Goal: Information Seeking & Learning: Learn about a topic

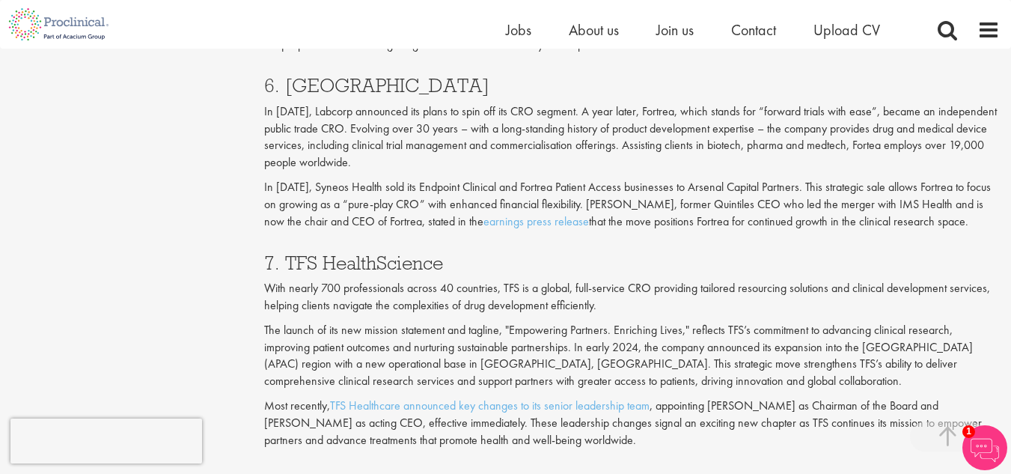
scroll to position [2919, 0]
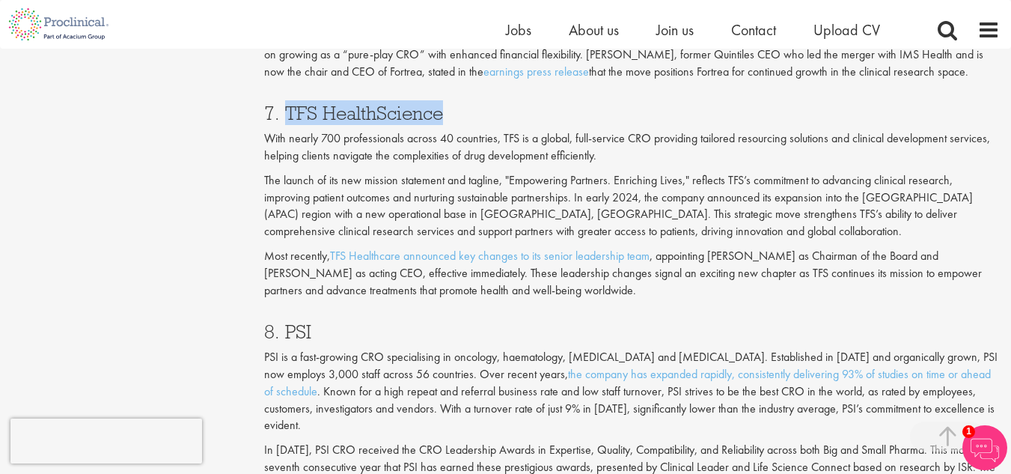
drag, startPoint x: 407, startPoint y: 103, endPoint x: 290, endPoint y: 105, distance: 117.5
click at [290, 105] on h3 "7. TFS HealthScience" at bounding box center [632, 112] width 736 height 19
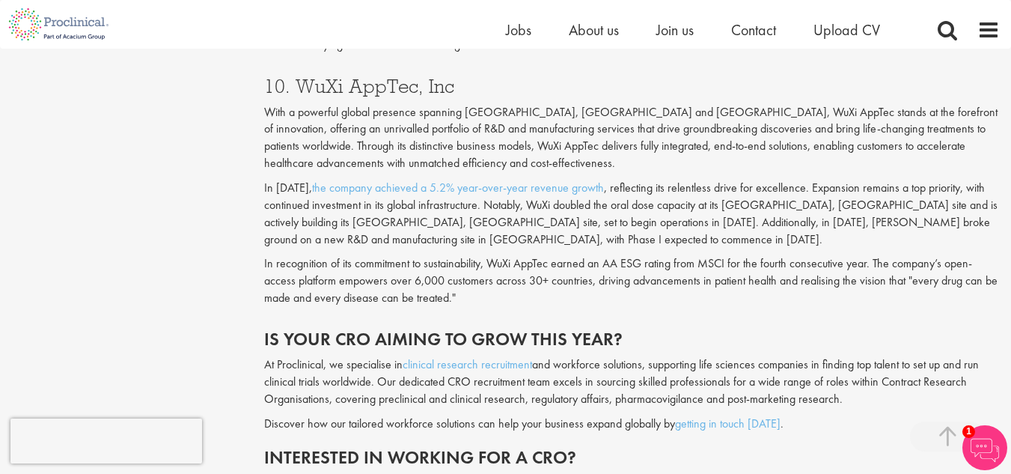
scroll to position [3667, 0]
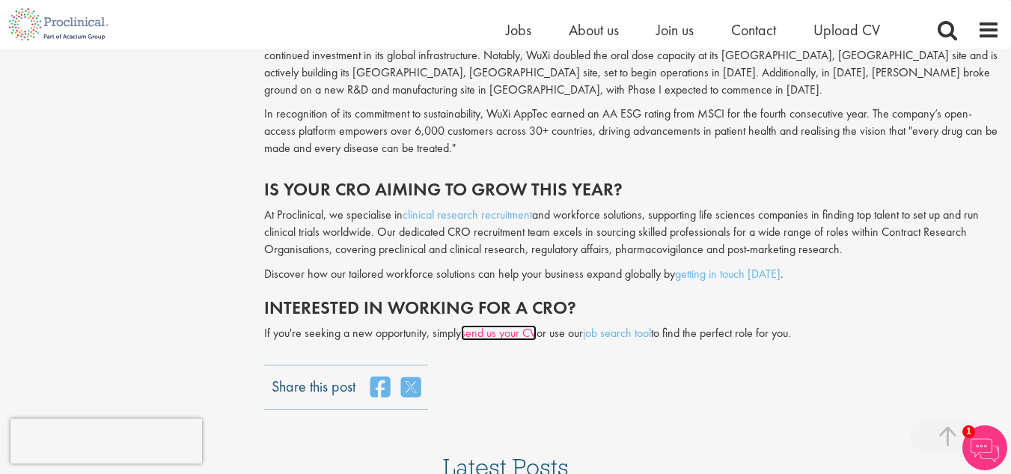
click at [511, 325] on link "send us your CV" at bounding box center [499, 333] width 76 height 16
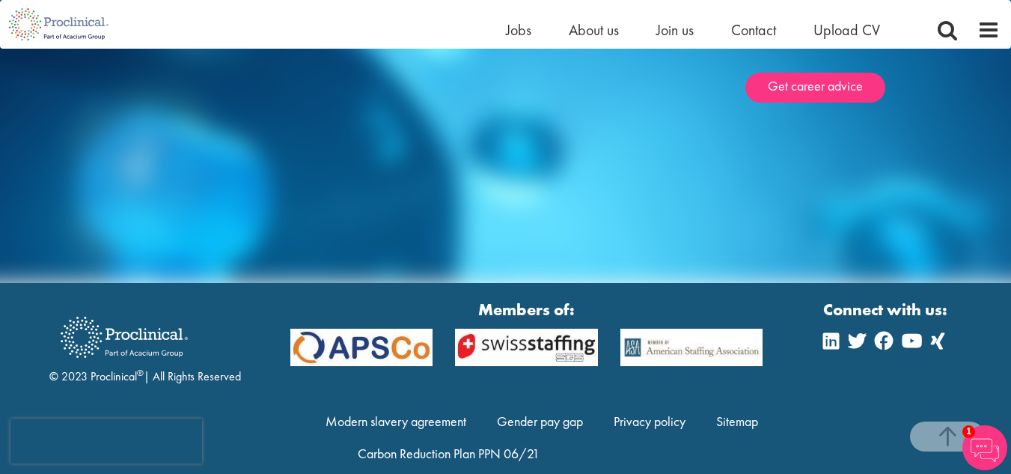
scroll to position [5140, 0]
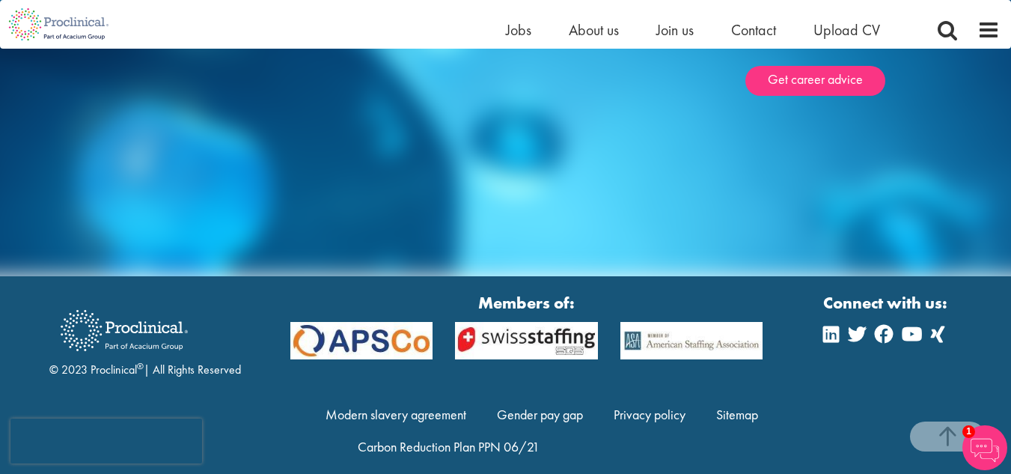
click at [980, 450] on img at bounding box center [985, 447] width 45 height 45
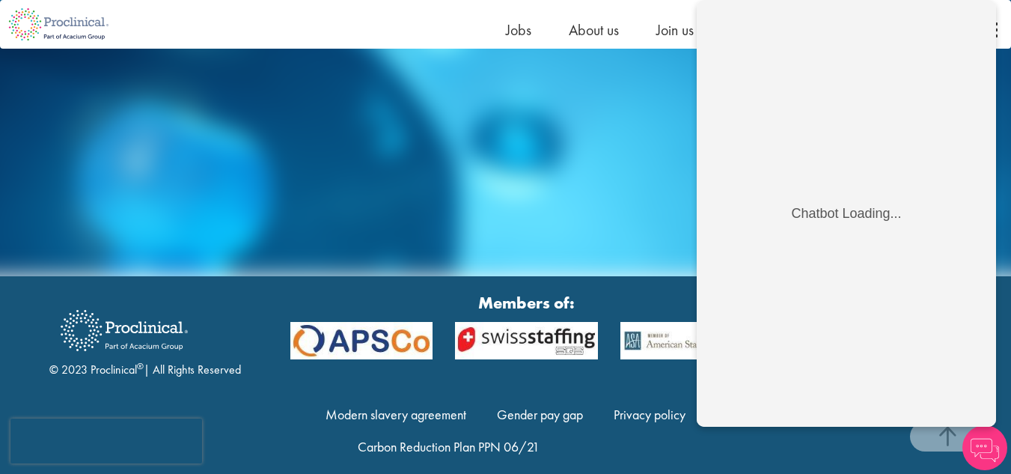
click at [510, 81] on div "Career advice From CV and interview tips to career guidance from our expert con…" at bounding box center [505, 76] width 1011 height 399
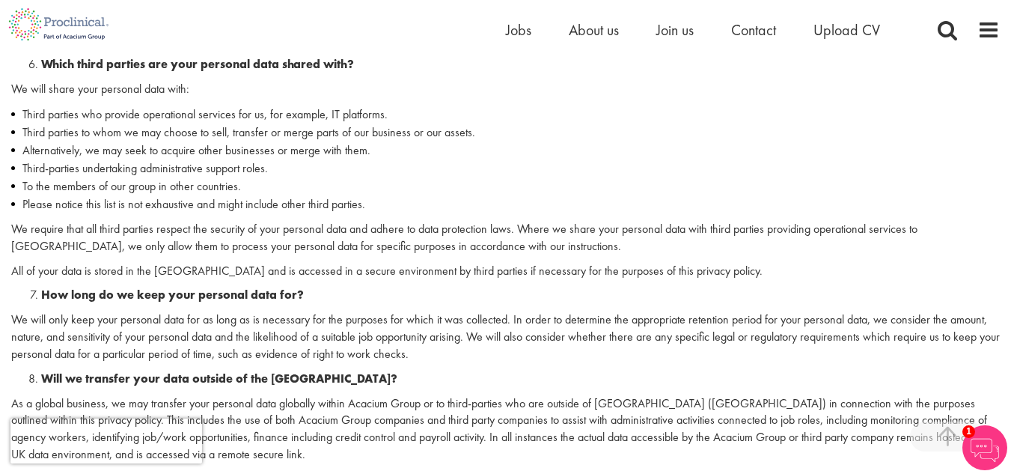
scroll to position [1796, 0]
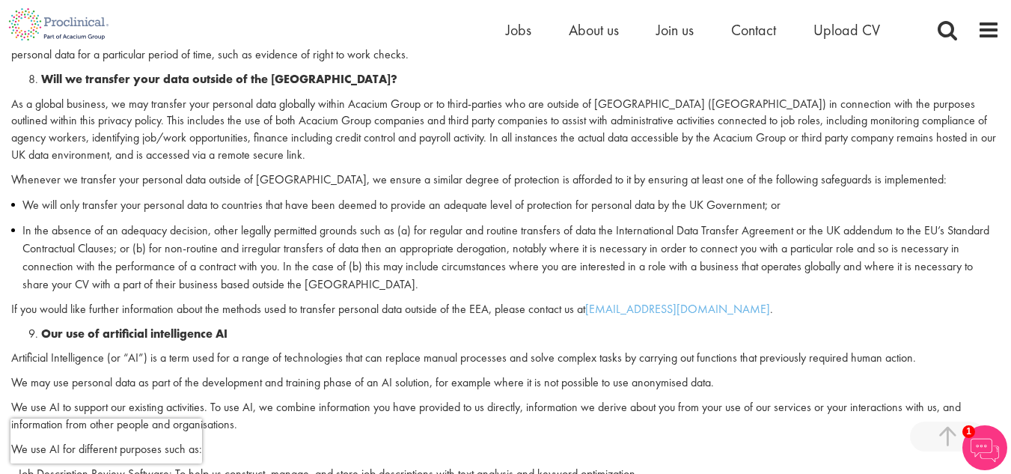
click at [986, 439] on img at bounding box center [985, 447] width 45 height 45
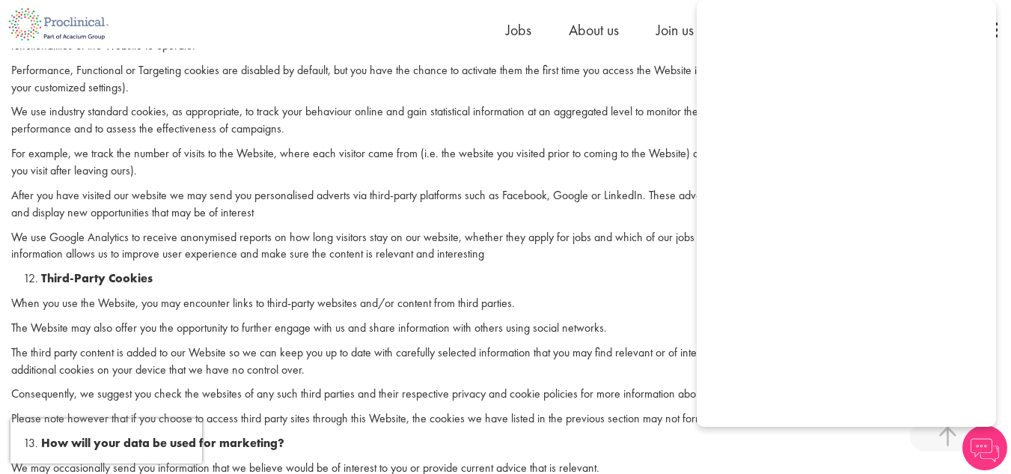
scroll to position [3144, 0]
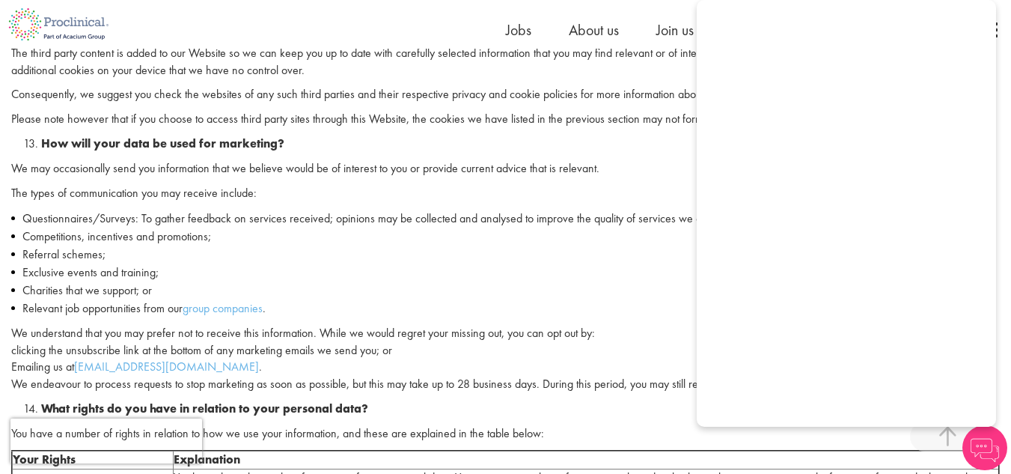
click at [848, 435] on p "You have a number of rights in relation to how we use your information, and the…" at bounding box center [505, 433] width 989 height 17
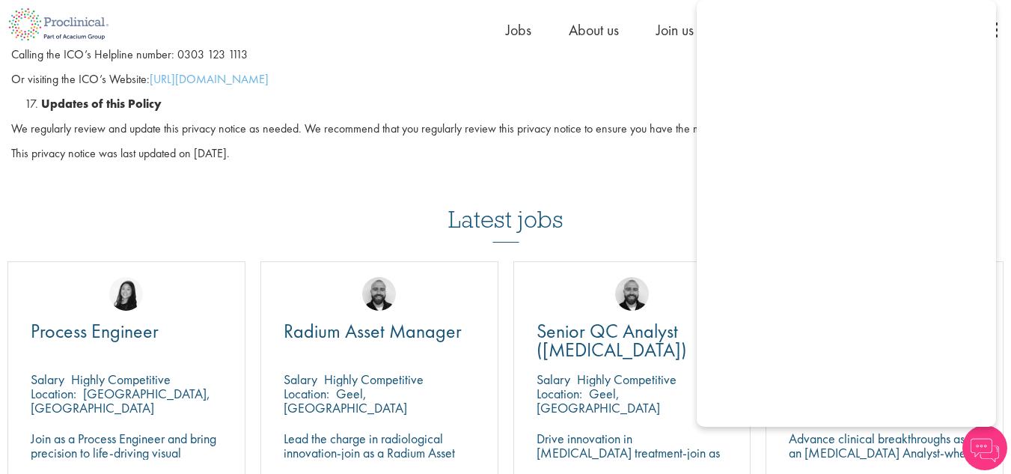
scroll to position [4416, 0]
